Goal: Use online tool/utility: Utilize a website feature to perform a specific function

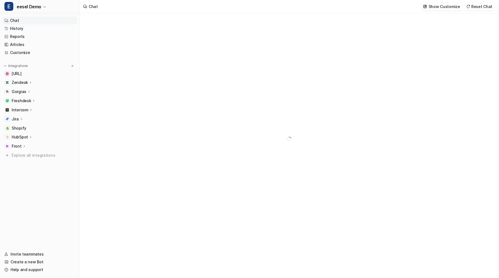
type textarea "**********"
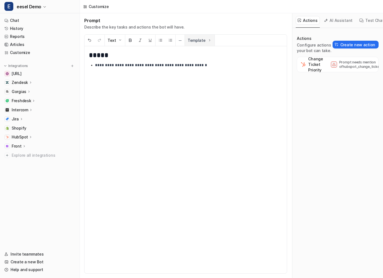
click at [196, 41] on button "Template" at bounding box center [200, 40] width 30 height 11
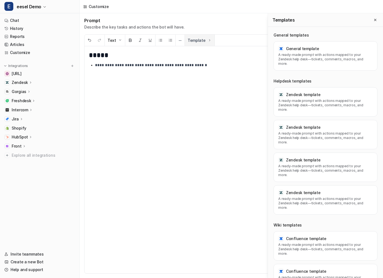
click at [196, 41] on button "Template" at bounding box center [200, 40] width 30 height 11
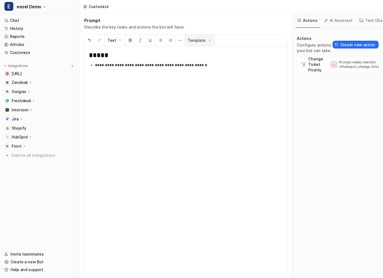
click at [196, 41] on button "Template" at bounding box center [200, 40] width 30 height 11
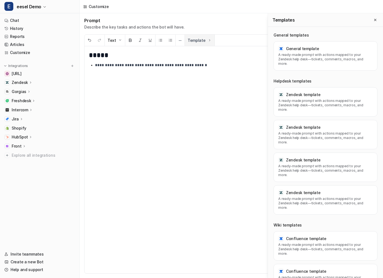
click at [196, 41] on button "Template" at bounding box center [200, 40] width 30 height 11
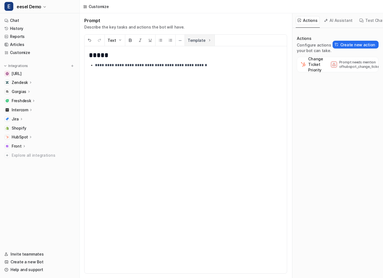
click at [196, 41] on button "Template" at bounding box center [200, 40] width 30 height 11
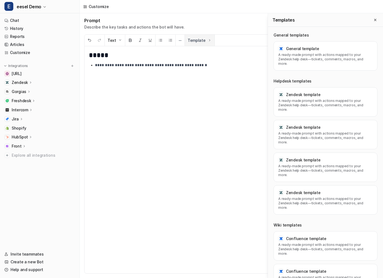
click at [196, 41] on button "Template" at bounding box center [200, 40] width 30 height 11
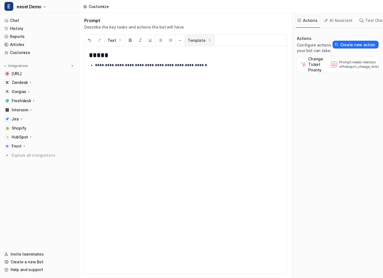
click at [196, 41] on button "Template" at bounding box center [200, 40] width 30 height 11
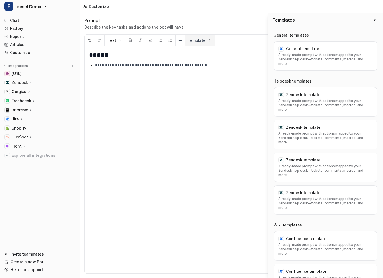
click at [196, 41] on button "Template" at bounding box center [200, 40] width 30 height 11
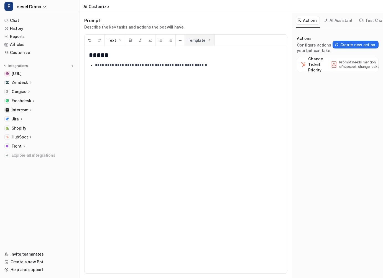
click at [196, 41] on button "Template" at bounding box center [200, 40] width 30 height 11
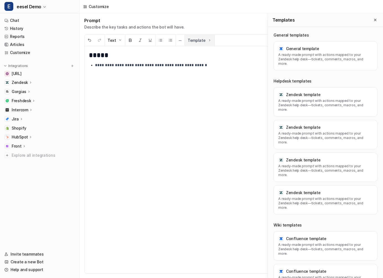
click at [196, 41] on button "Template" at bounding box center [200, 40] width 30 height 11
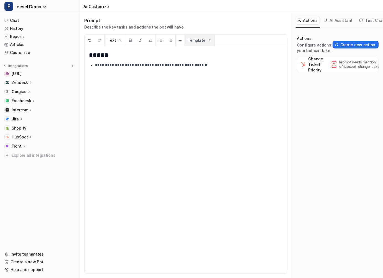
click at [196, 41] on button "Template" at bounding box center [200, 40] width 30 height 11
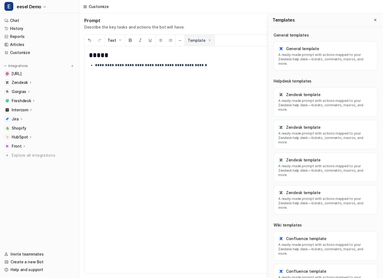
click at [196, 41] on button "Template" at bounding box center [200, 40] width 30 height 11
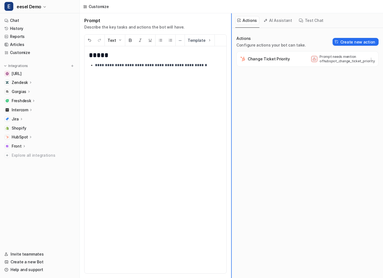
click at [223, 36] on div "**********" at bounding box center [231, 145] width 303 height 265
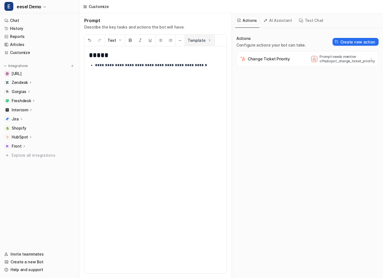
click at [203, 40] on button "Template" at bounding box center [200, 40] width 30 height 11
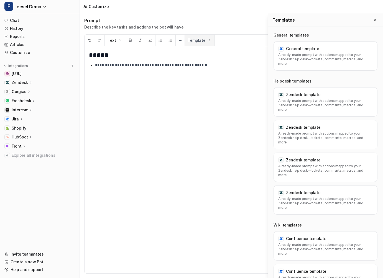
click at [203, 40] on button "Template" at bounding box center [200, 40] width 30 height 11
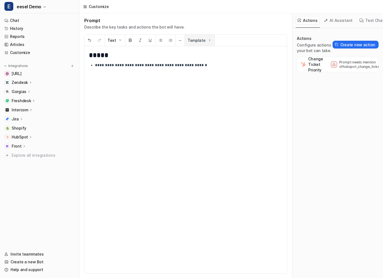
click at [203, 40] on button "Template" at bounding box center [200, 40] width 30 height 11
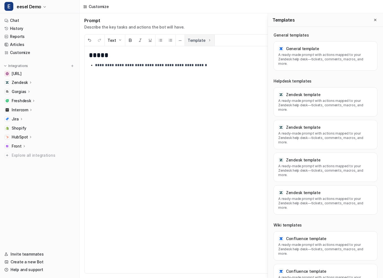
click at [203, 40] on button "Template" at bounding box center [200, 40] width 30 height 11
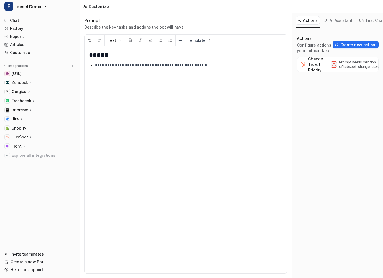
click at [330, 17] on button "AI Assistant" at bounding box center [338, 20] width 33 height 9
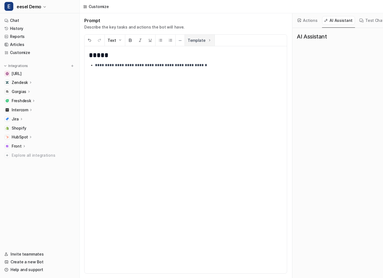
click at [200, 40] on button "Template" at bounding box center [200, 40] width 30 height 11
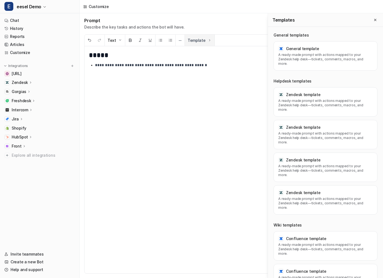
click at [200, 40] on button "Template" at bounding box center [200, 40] width 30 height 11
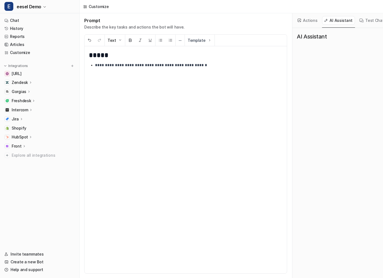
click at [361, 17] on button "Test Chat" at bounding box center [371, 20] width 29 height 9
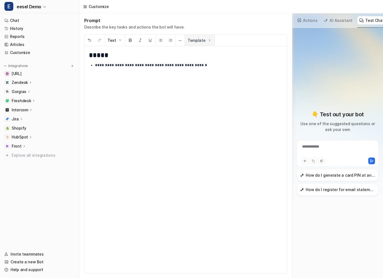
click at [204, 40] on button "Template" at bounding box center [200, 40] width 30 height 11
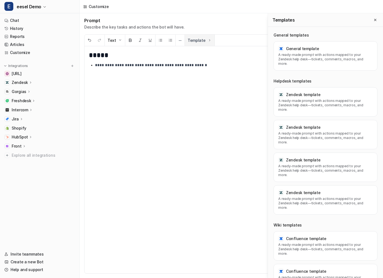
click at [204, 40] on button "Template" at bounding box center [200, 40] width 30 height 11
